Goal: Transaction & Acquisition: Purchase product/service

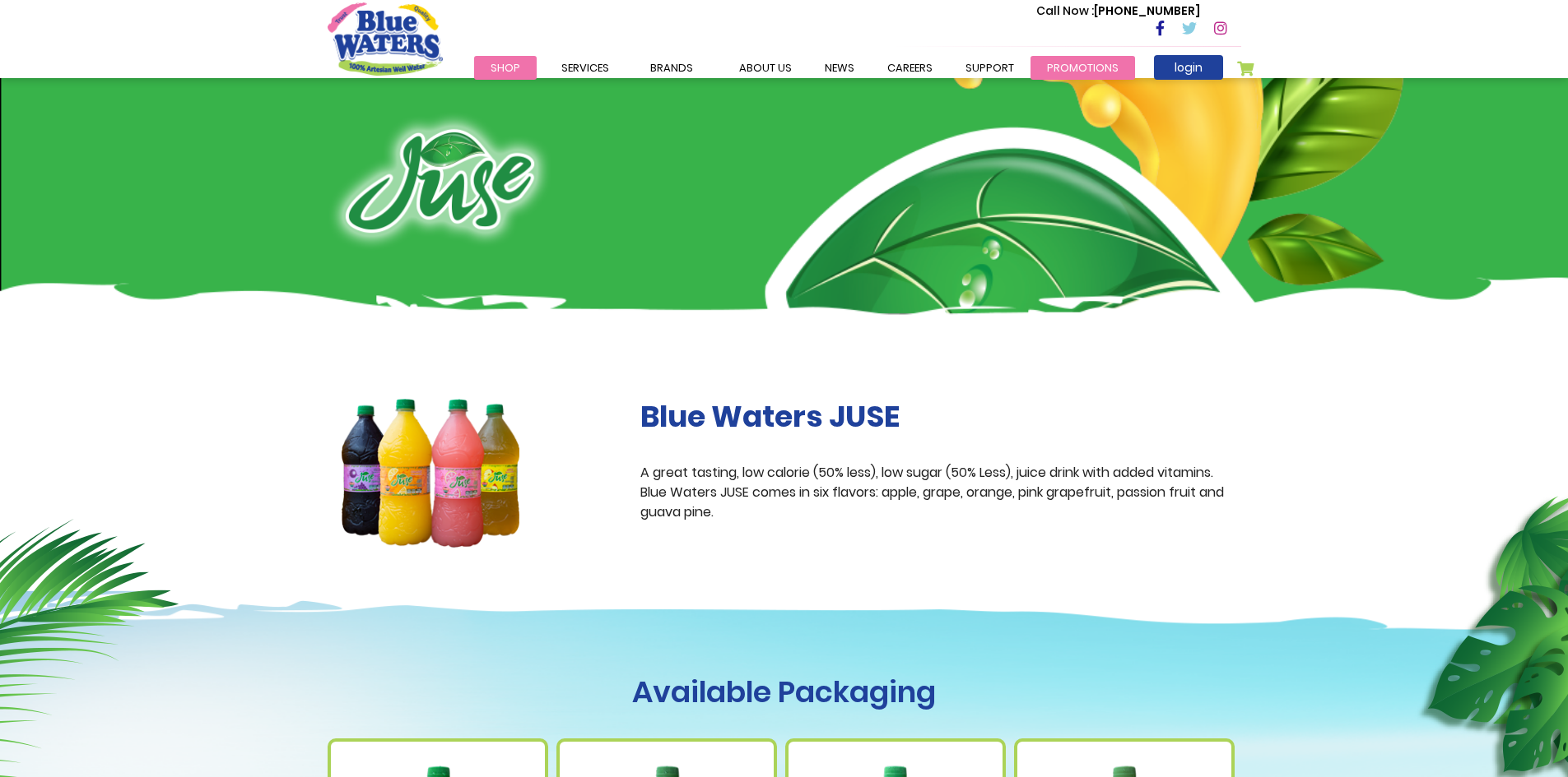
click at [1084, 66] on link "Promotions" at bounding box center [1083, 68] width 105 height 24
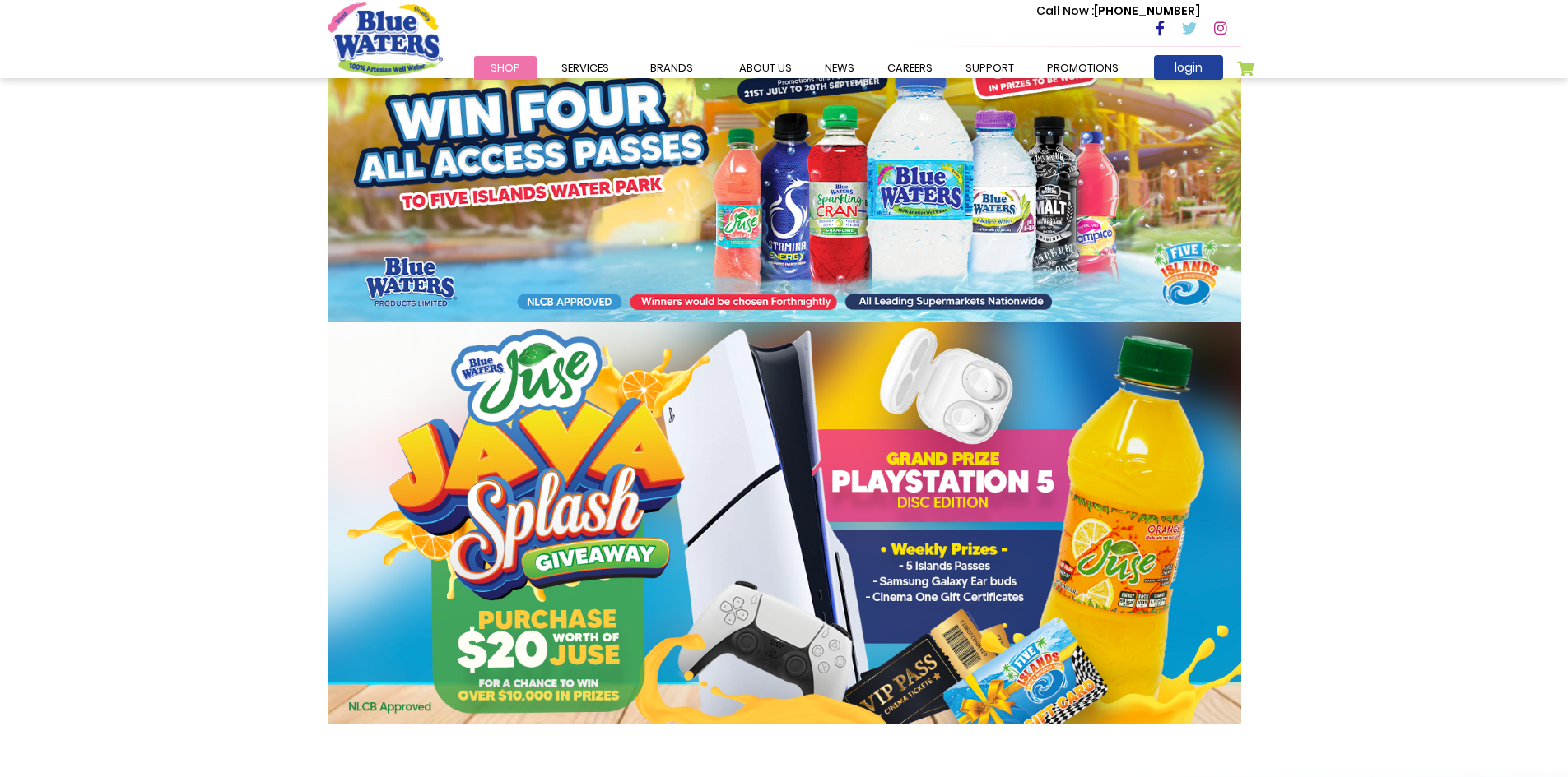
scroll to position [576, 0]
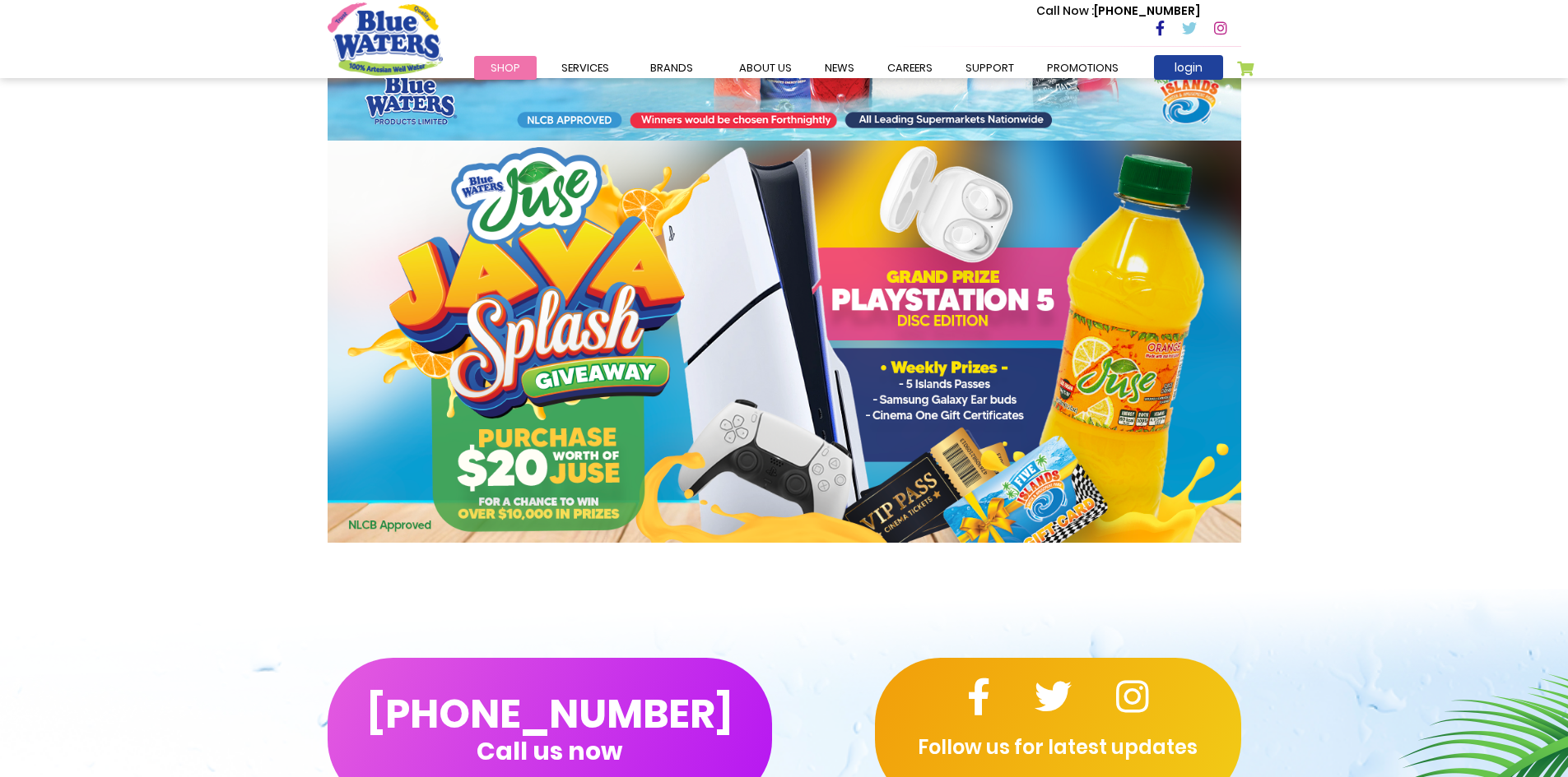
click at [748, 399] on img at bounding box center [784, 342] width 914 height 402
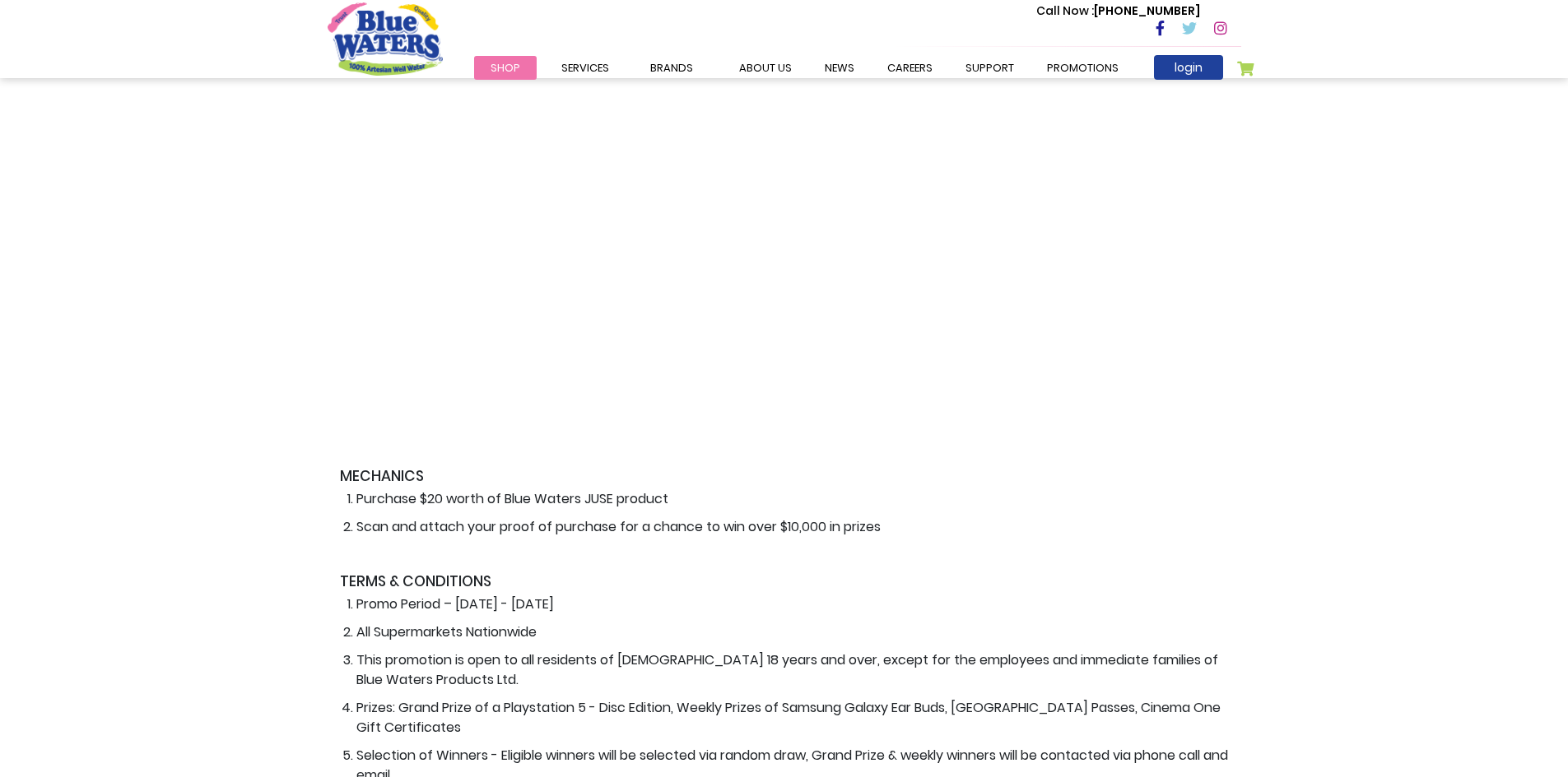
scroll to position [621, 0]
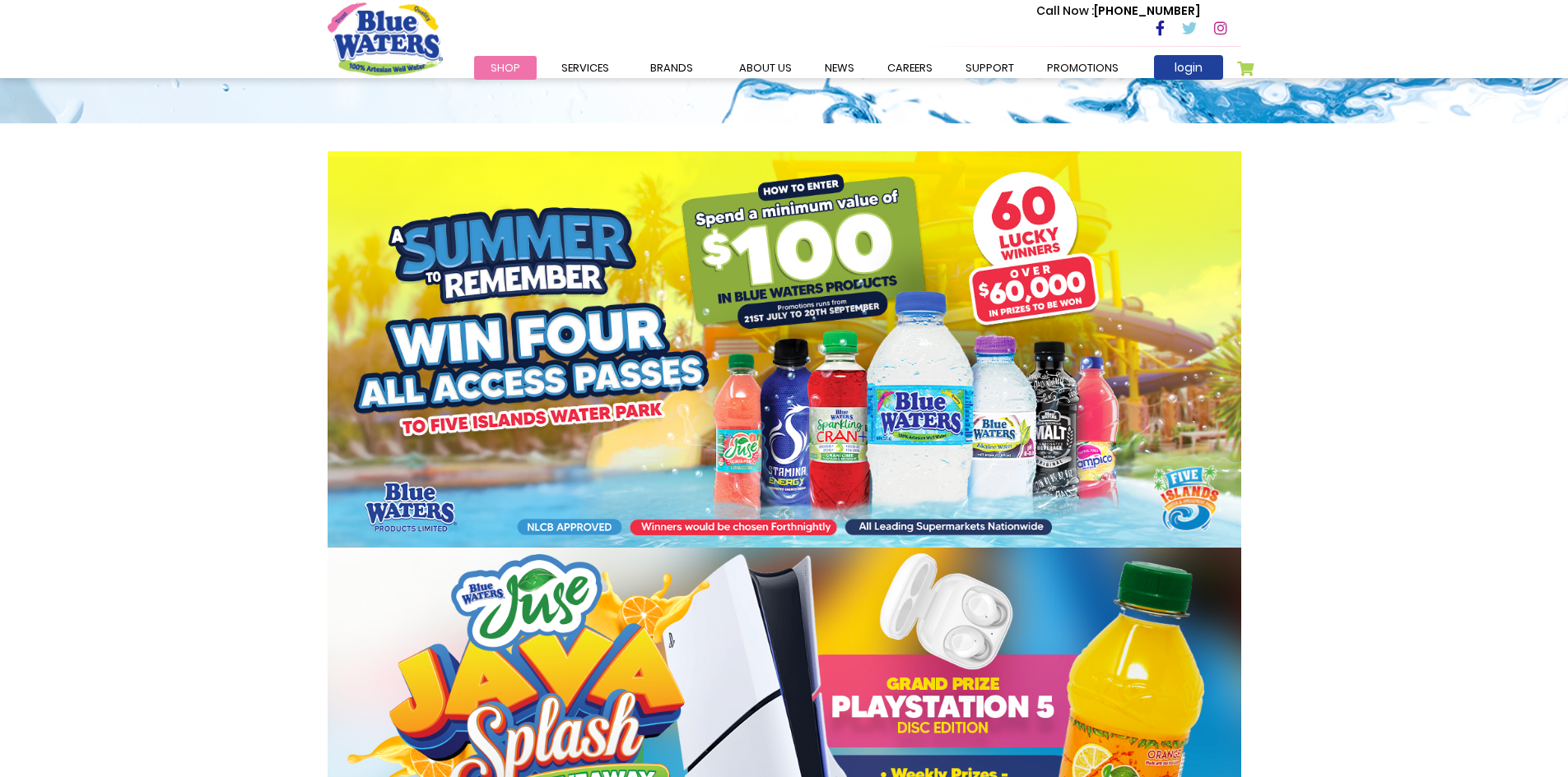
scroll to position [165, 0]
